Goal: Task Accomplishment & Management: Use online tool/utility

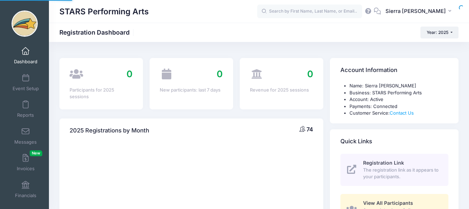
select select
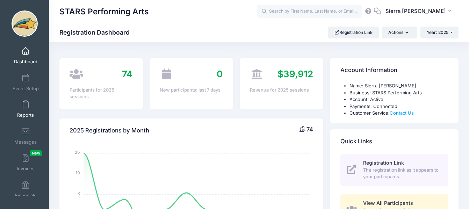
click at [27, 105] on link "Reports" at bounding box center [25, 109] width 33 height 24
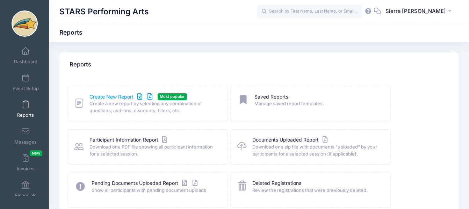
click at [105, 97] on link "Create New Report" at bounding box center [121, 96] width 65 height 7
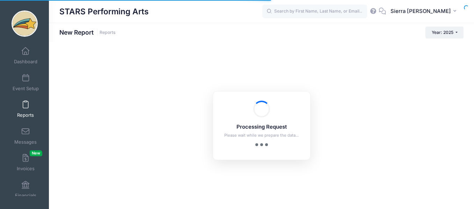
checkbox input "true"
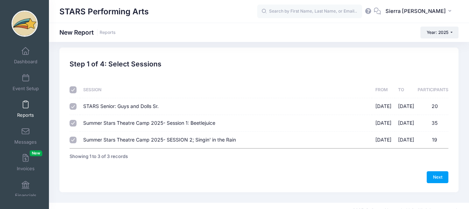
scroll to position [5, 0]
click at [90, 104] on span "STARS Senior: Guys and Dolls Sr." at bounding box center [121, 106] width 76 height 6
click at [77, 104] on input "STARS Senior: Guys and Dolls Sr. 07/07/2025 - 07/25/2025 20" at bounding box center [73, 106] width 7 height 7
checkbox input "false"
click at [442, 175] on link "Next" at bounding box center [438, 177] width 22 height 12
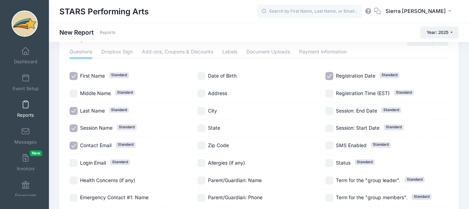
scroll to position [33, 0]
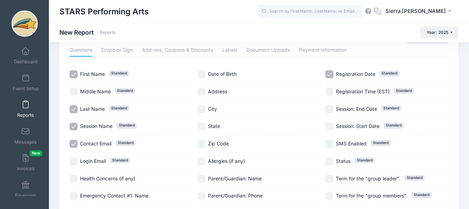
click at [332, 73] on input "Registration Date Standard" at bounding box center [329, 74] width 8 height 8
checkbox input "false"
click at [72, 123] on input "Session Name Standard" at bounding box center [74, 127] width 8 height 8
checkbox input "false"
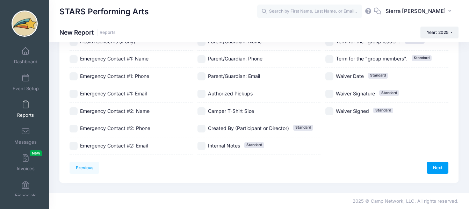
scroll to position [0, 0]
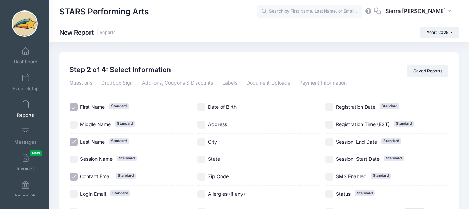
click at [203, 108] on input "Date of Birth" at bounding box center [201, 107] width 8 height 8
checkbox input "true"
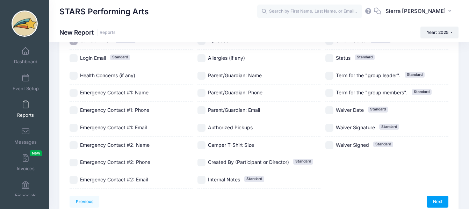
scroll to position [170, 0]
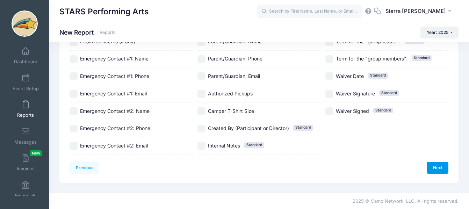
click at [431, 165] on link "Next" at bounding box center [438, 168] width 22 height 12
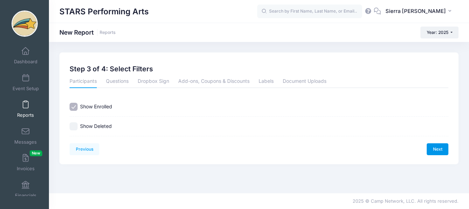
scroll to position [0, 0]
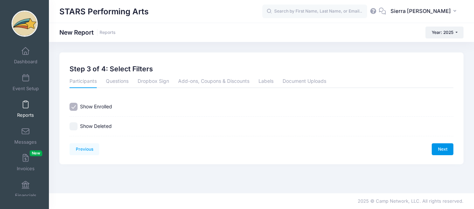
click at [445, 149] on link "Next" at bounding box center [443, 149] width 22 height 12
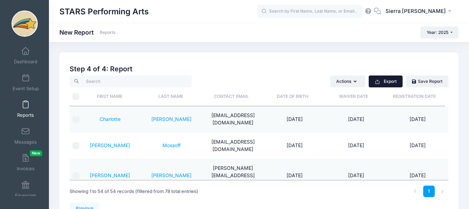
click at [389, 76] on button "Export" at bounding box center [386, 82] width 34 height 12
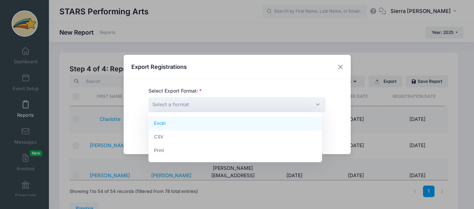
click at [257, 102] on span "Select a format" at bounding box center [237, 104] width 177 height 15
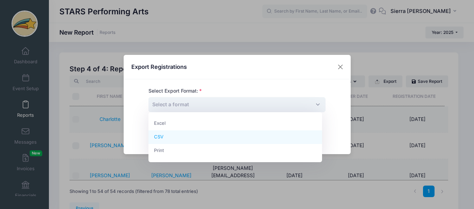
select select "csv"
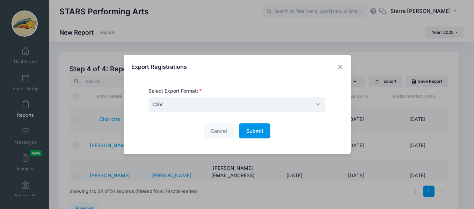
click at [254, 130] on span "Submit" at bounding box center [254, 131] width 17 height 6
